Goal: Register for event/course

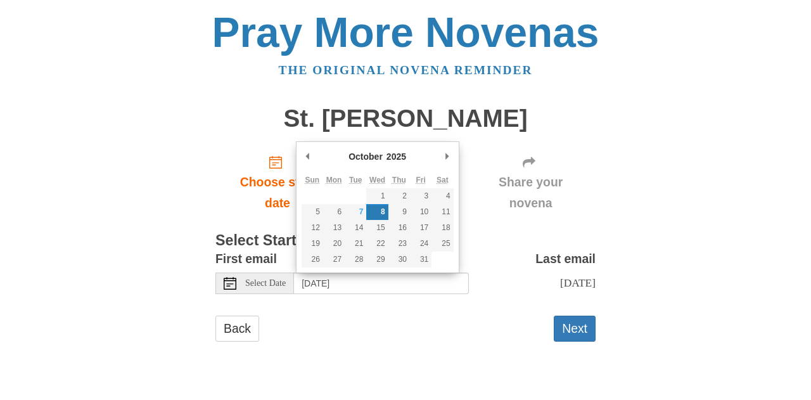
click at [406, 289] on input "Wednesday, October 8th" at bounding box center [381, 284] width 175 height 22
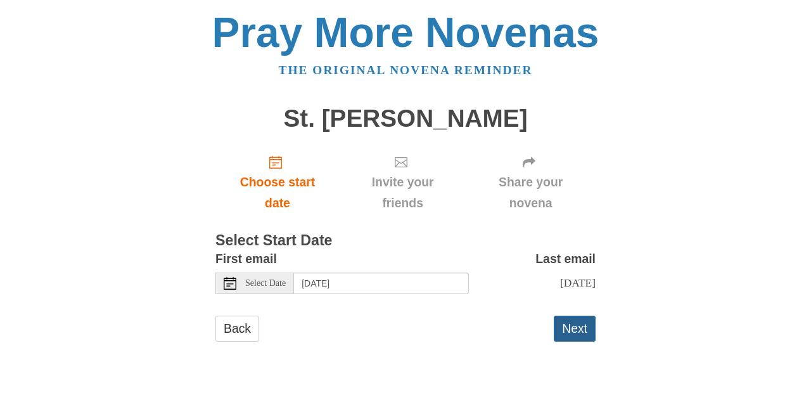
click at [570, 327] on button "Next" at bounding box center [575, 329] width 42 height 26
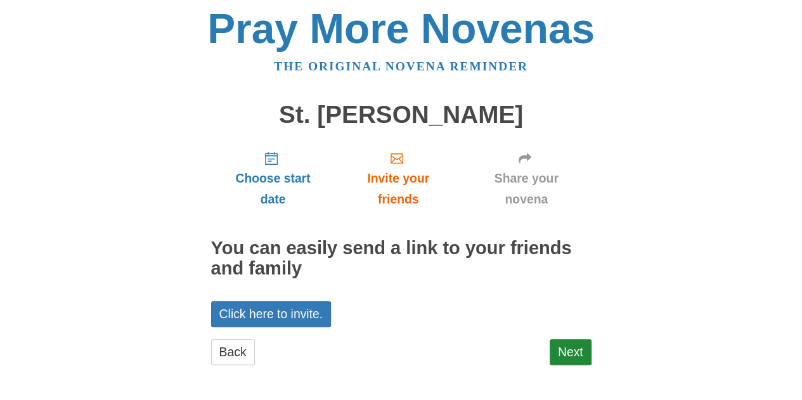
scroll to position [5, 0]
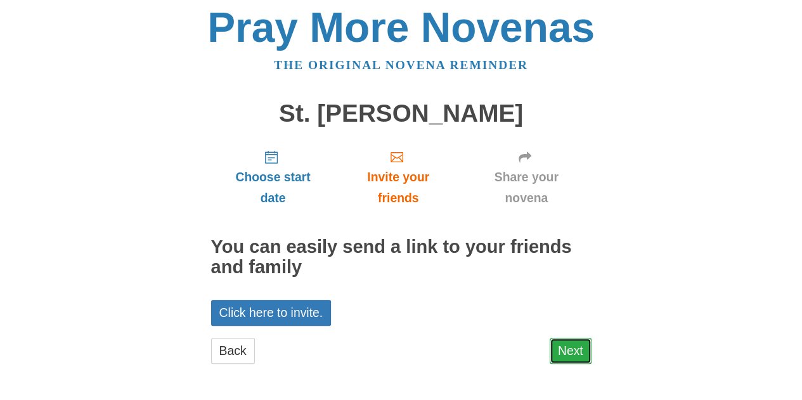
click at [575, 349] on link "Next" at bounding box center [571, 351] width 42 height 26
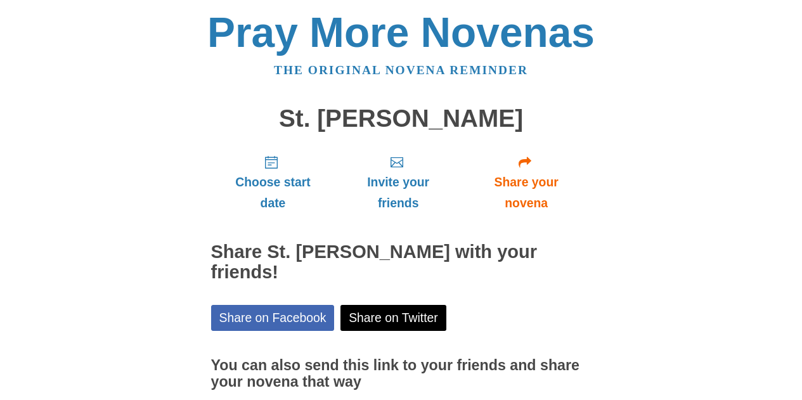
scroll to position [87, 0]
